Goal: Task Accomplishment & Management: Use online tool/utility

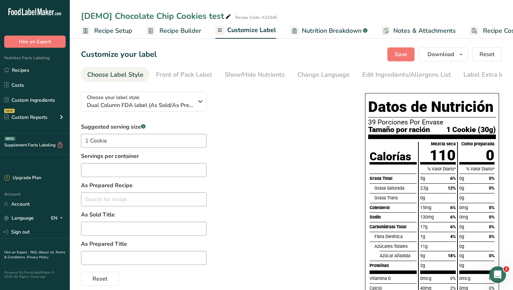
click at [124, 32] on span "Recipe Setup" at bounding box center [113, 30] width 38 height 9
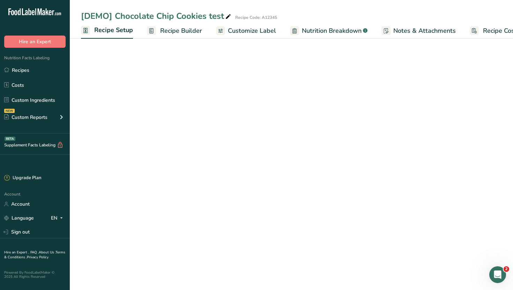
scroll to position [0, 2]
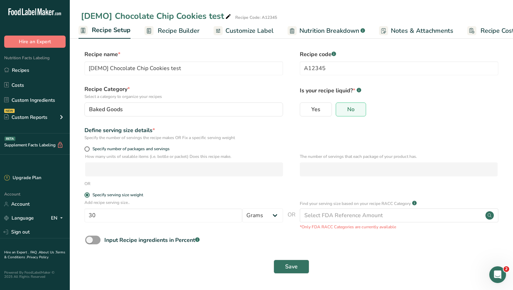
click at [167, 28] on span "Recipe Builder" at bounding box center [179, 30] width 42 height 9
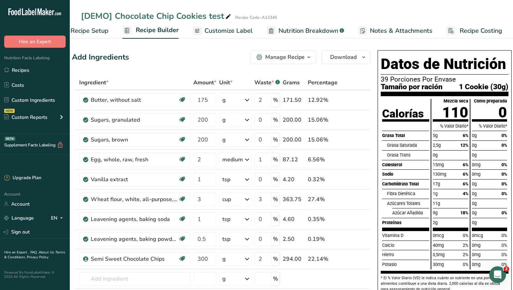
scroll to position [0, 9]
click at [233, 30] on span "Customize Label" at bounding box center [229, 30] width 48 height 9
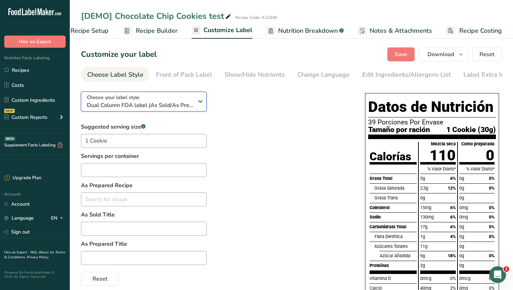
click at [184, 96] on div "Choose your label style Dual Column FDA label (As Sold/As Prepared)" at bounding box center [140, 102] width 106 height 16
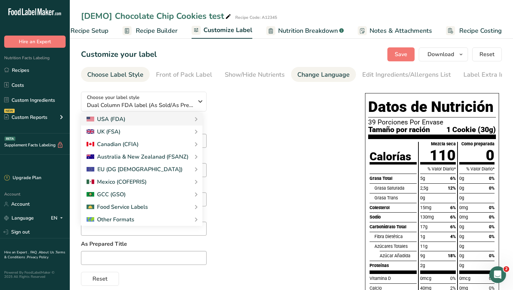
click at [312, 72] on div "Change Language" at bounding box center [323, 74] width 52 height 9
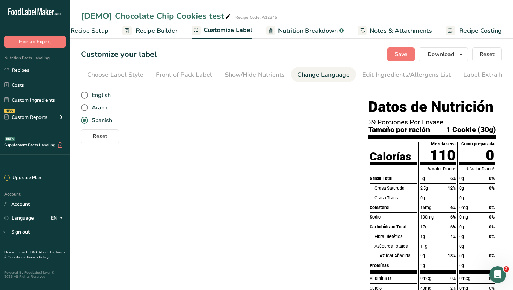
scroll to position [0, 8]
click at [98, 95] on span "English" at bounding box center [99, 95] width 23 height 7
click at [86, 95] on input "English" at bounding box center [83, 95] width 5 height 5
radio input "true"
radio input "false"
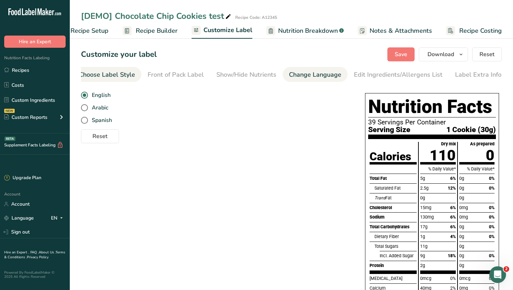
click at [115, 74] on div "Choose Label Style" at bounding box center [107, 74] width 56 height 9
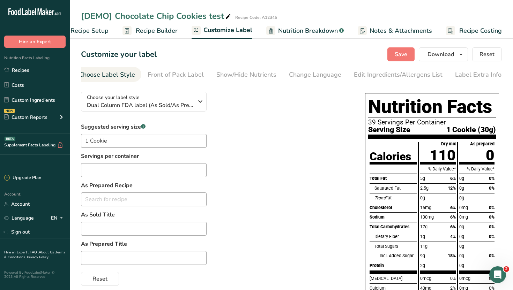
scroll to position [0, 0]
click at [165, 108] on span "Dual Column FDA label (As Sold/As Prepared)" at bounding box center [140, 105] width 106 height 8
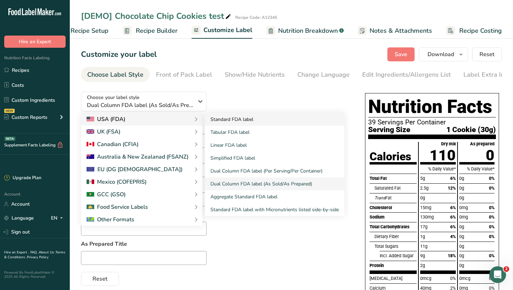
click at [216, 120] on link "Standard FDA label" at bounding box center [275, 119] width 140 height 13
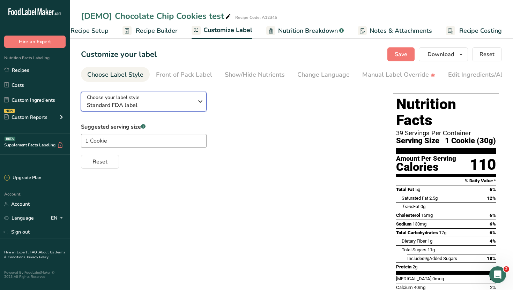
click at [159, 103] on span "Standard FDA label" at bounding box center [140, 105] width 106 height 8
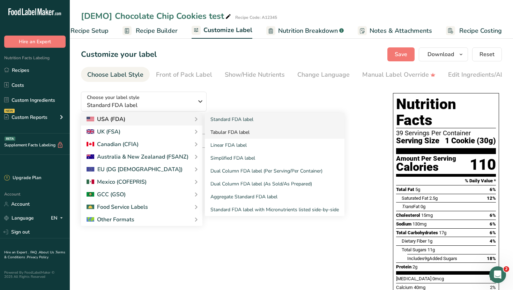
click at [234, 132] on link "Tabular FDA label" at bounding box center [275, 132] width 140 height 13
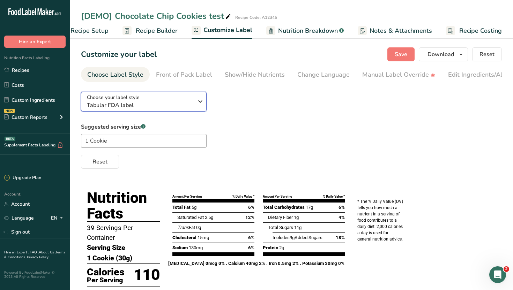
click at [174, 105] on span "Tabular FDA label" at bounding box center [140, 105] width 106 height 8
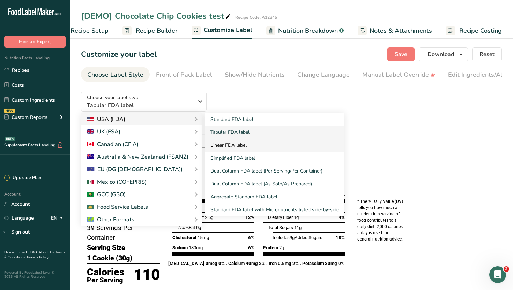
click at [235, 147] on link "Linear FDA label" at bounding box center [275, 145] width 140 height 13
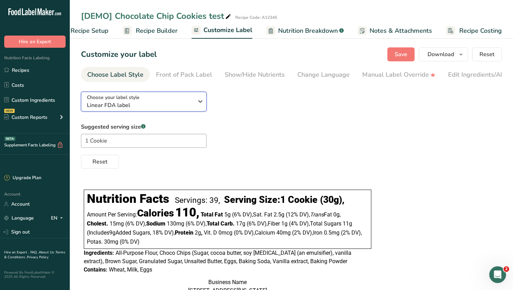
click at [188, 106] on span "Linear FDA label" at bounding box center [140, 105] width 106 height 8
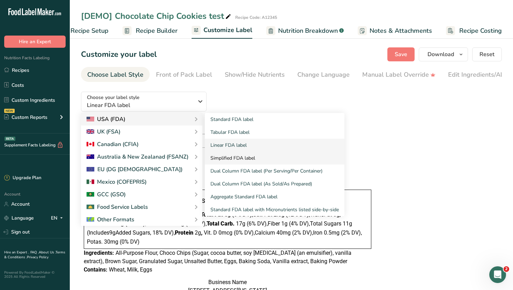
click at [229, 155] on link "Simplified FDA label" at bounding box center [275, 158] width 140 height 13
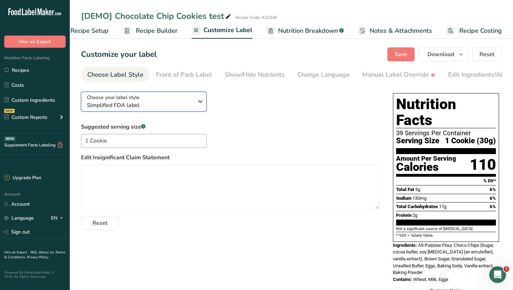
click at [167, 104] on span "Simplified FDA label" at bounding box center [140, 105] width 106 height 8
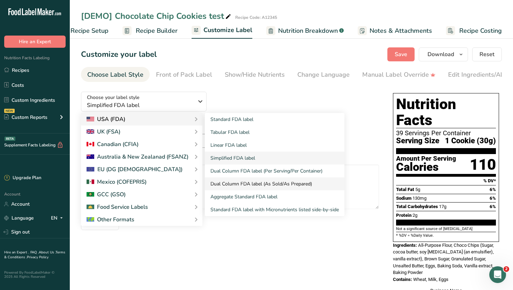
click at [245, 182] on link "Dual Column FDA label (As Sold/As Prepared)" at bounding box center [275, 184] width 140 height 13
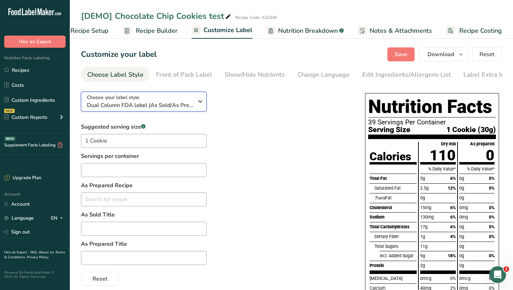
click at [143, 99] on div "Choose your label style Dual Column FDA label (As Sold/As Prepared)" at bounding box center [140, 102] width 106 height 16
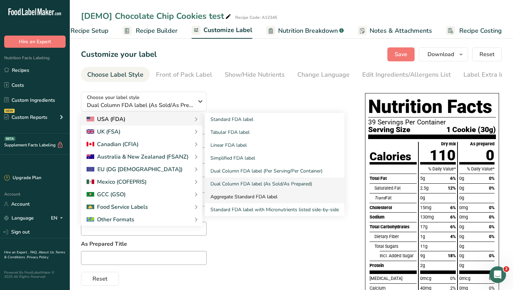
click at [256, 198] on link "Aggregate Standard FDA label" at bounding box center [275, 197] width 140 height 13
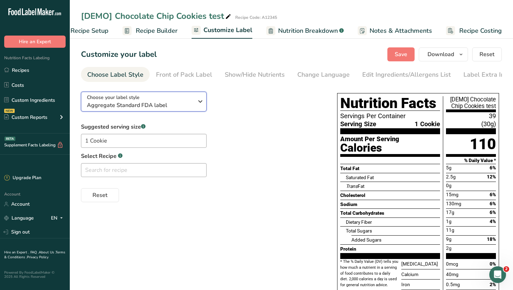
click at [143, 100] on div "Choose your label style Aggregate Standard FDA label" at bounding box center [140, 102] width 106 height 16
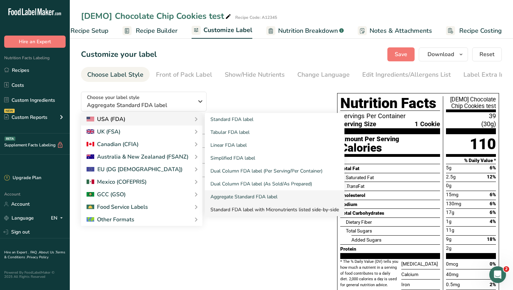
click at [245, 210] on link "Standard FDA label with Micronutrients listed side-by-side" at bounding box center [275, 210] width 140 height 13
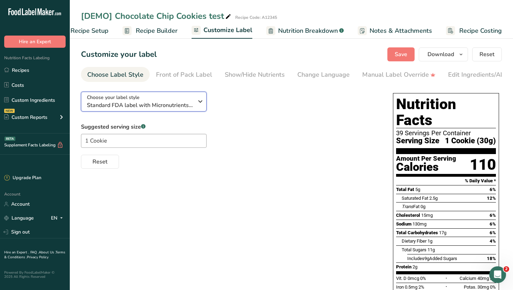
click at [186, 101] on div "Choose your label style Standard FDA label with Micronutrients listed side-by-s…" at bounding box center [140, 102] width 106 height 16
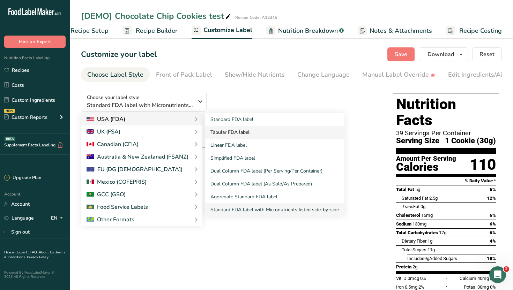
click at [226, 135] on link "Tabular FDA label" at bounding box center [275, 132] width 140 height 13
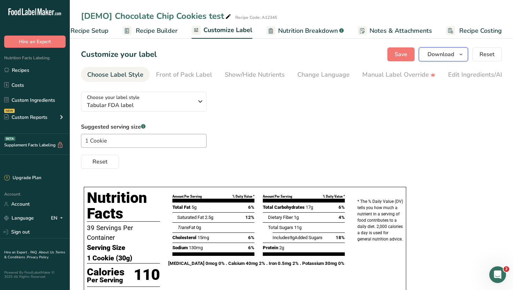
click at [446, 56] on span "Download" at bounding box center [441, 54] width 27 height 8
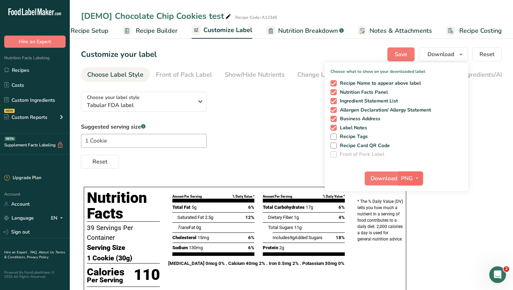
click at [409, 177] on span "PNG" at bounding box center [407, 179] width 12 height 8
click at [414, 216] on link "SVG" at bounding box center [412, 216] width 22 height 12
click at [384, 179] on span "Download" at bounding box center [384, 179] width 27 height 8
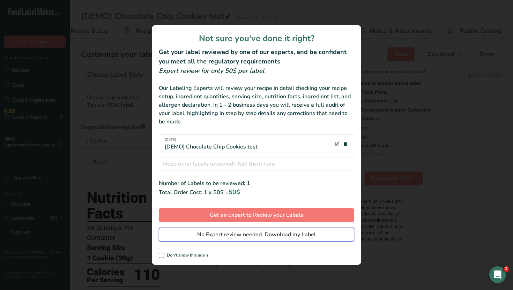
click at [310, 231] on span "No Expert review needed. Download my Label" at bounding box center [256, 235] width 119 height 8
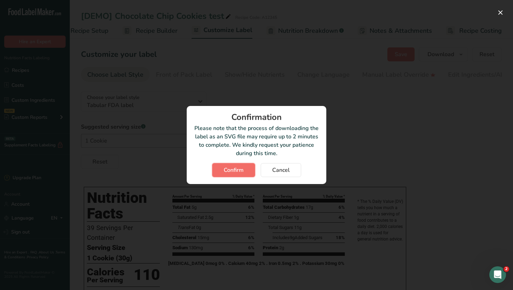
click at [235, 176] on button "Confirm" at bounding box center [233, 170] width 43 height 14
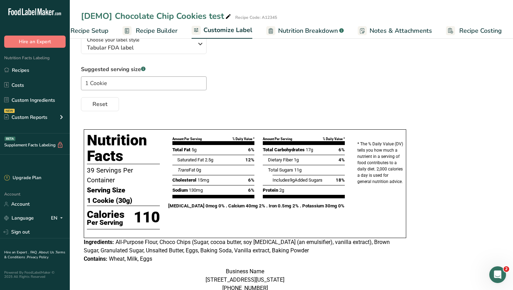
scroll to position [58, 0]
